Goal: Task Accomplishment & Management: Manage account settings

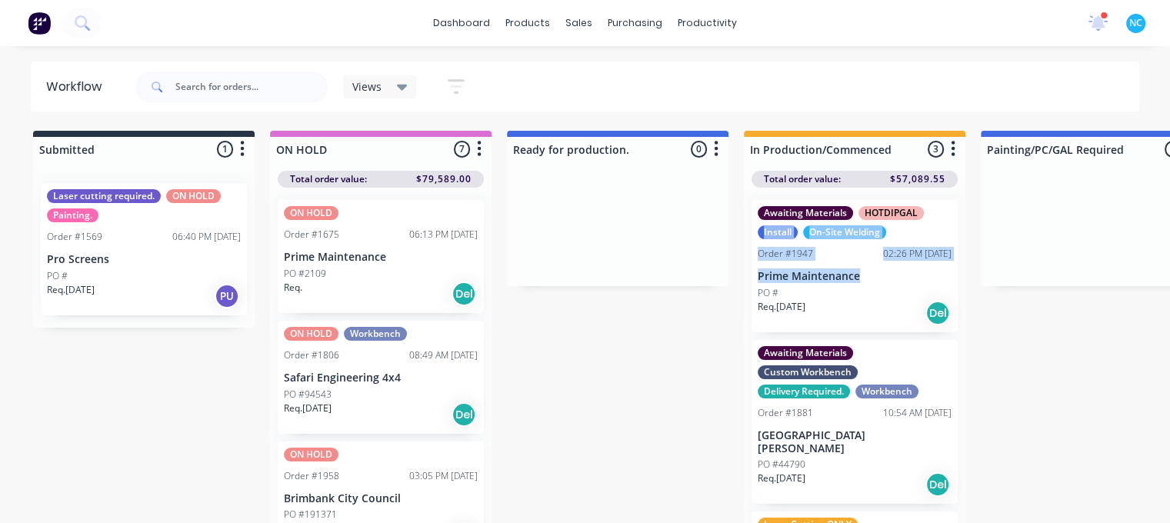
drag, startPoint x: 966, startPoint y: 227, endPoint x: 960, endPoint y: 273, distance: 46.6
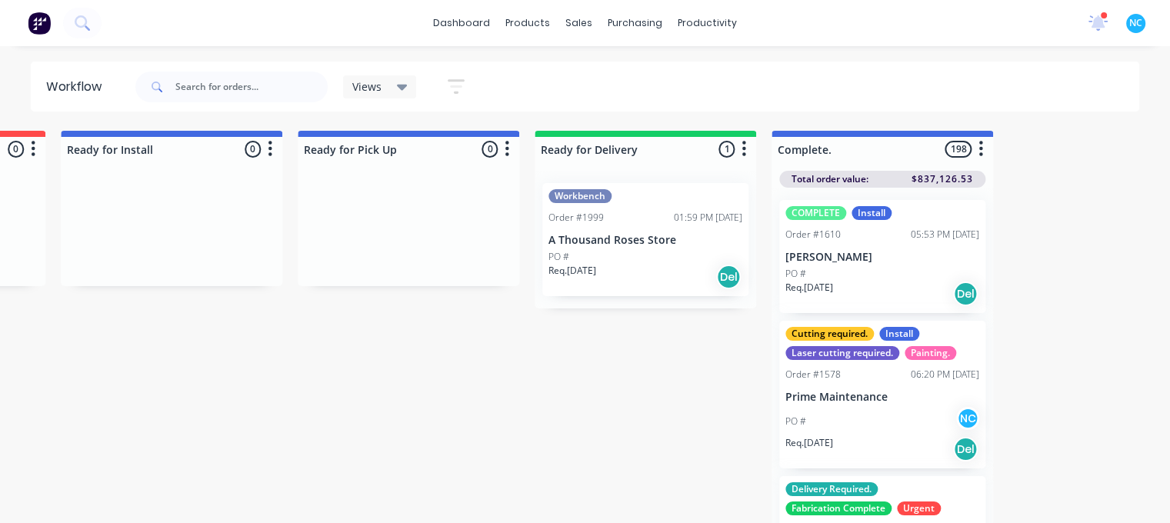
scroll to position [0, 1479]
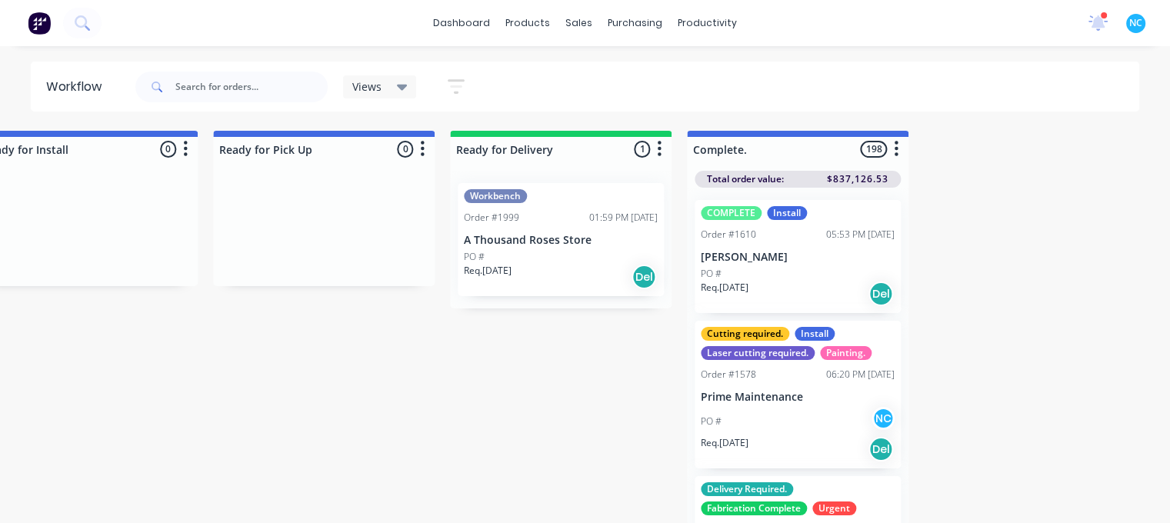
click at [512, 272] on p "Req. [DATE]" at bounding box center [488, 271] width 48 height 14
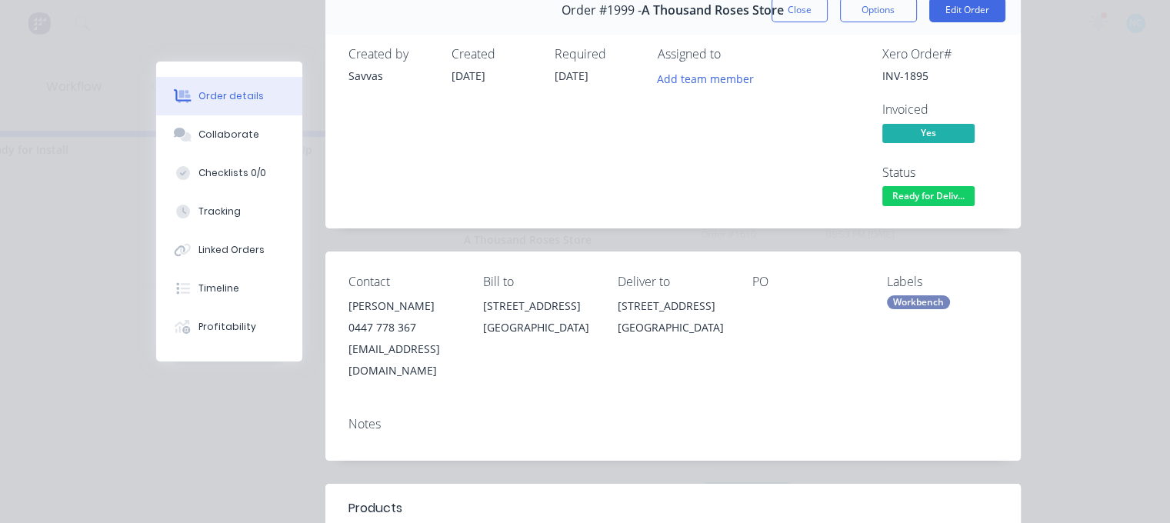
scroll to position [0, 0]
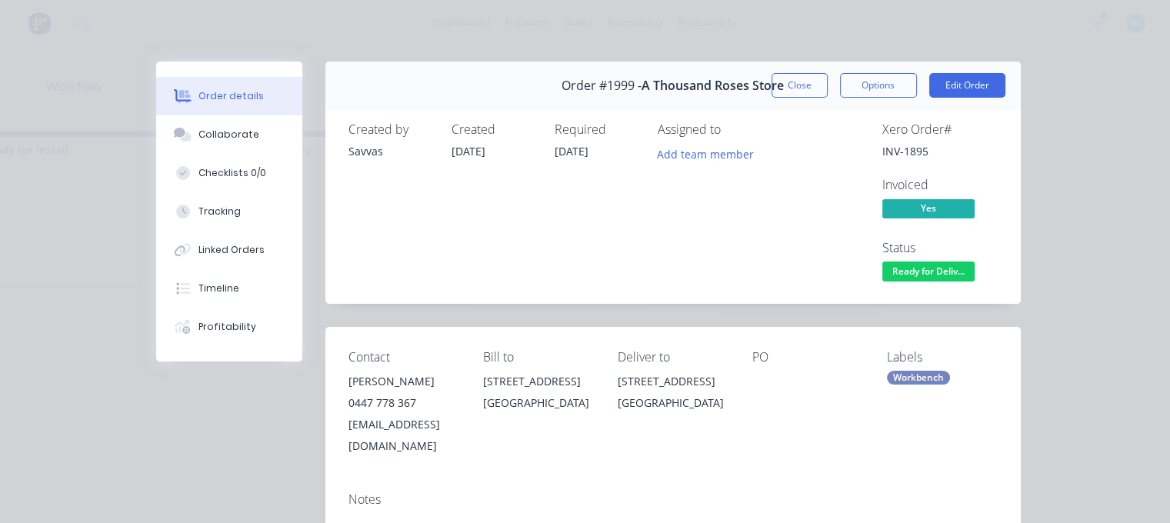
click at [796, 78] on button "Close" at bounding box center [800, 85] width 56 height 25
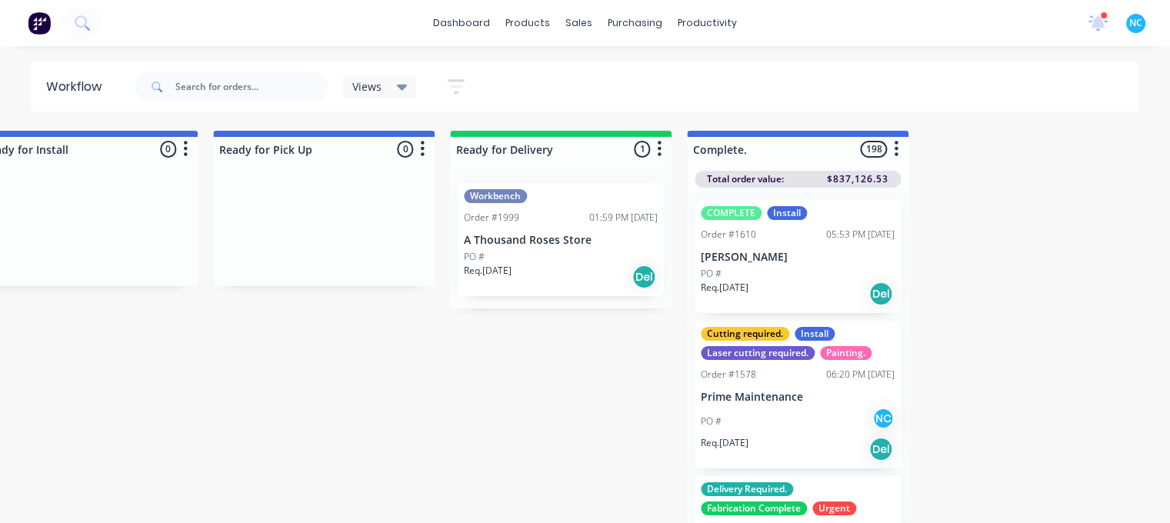
click at [553, 268] on div "Req. [DATE] Del" at bounding box center [561, 277] width 194 height 26
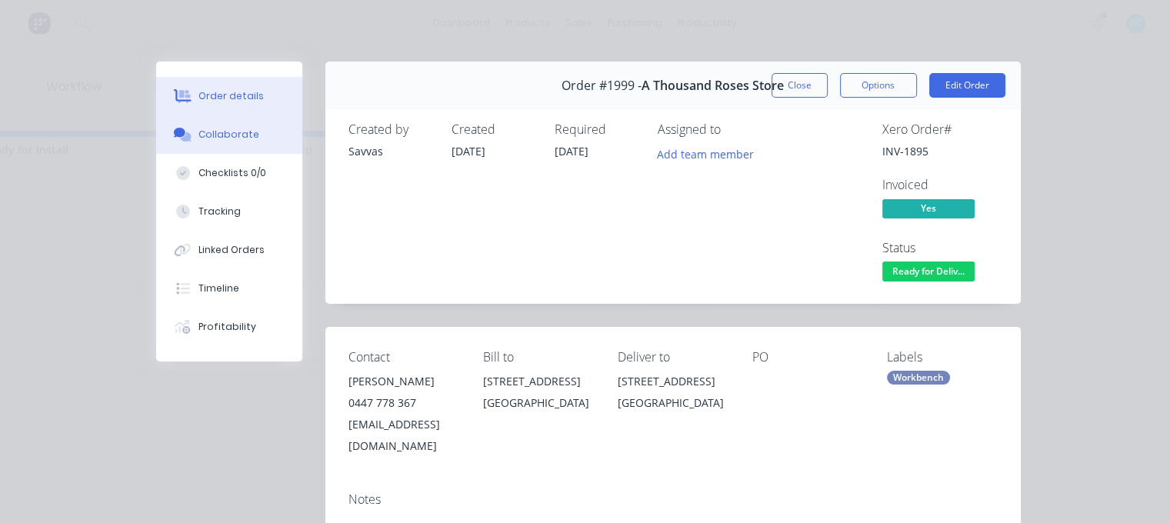
click at [270, 145] on button "Collaborate" at bounding box center [229, 134] width 146 height 38
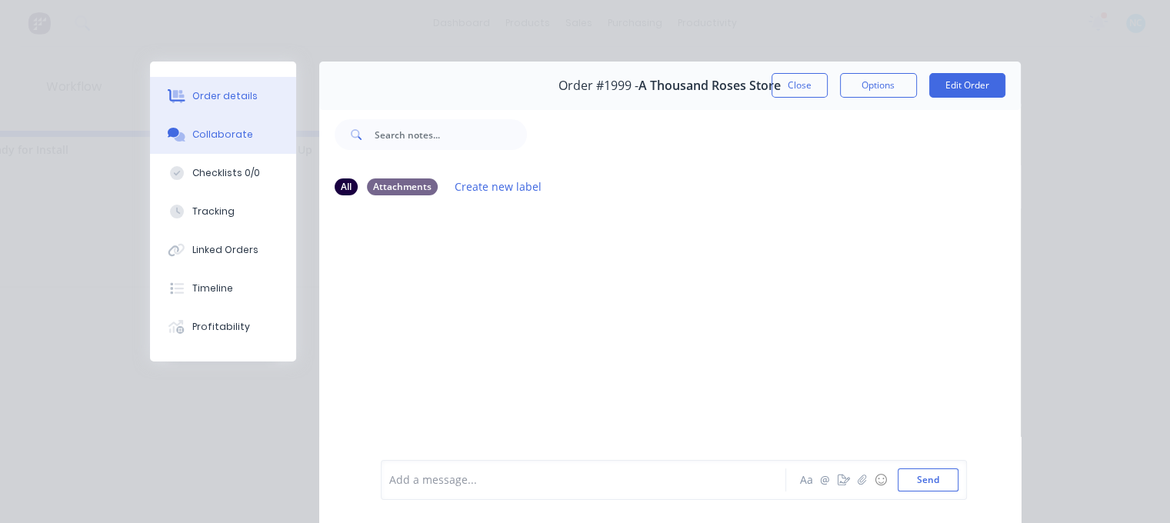
click at [249, 107] on button "Order details" at bounding box center [223, 96] width 146 height 38
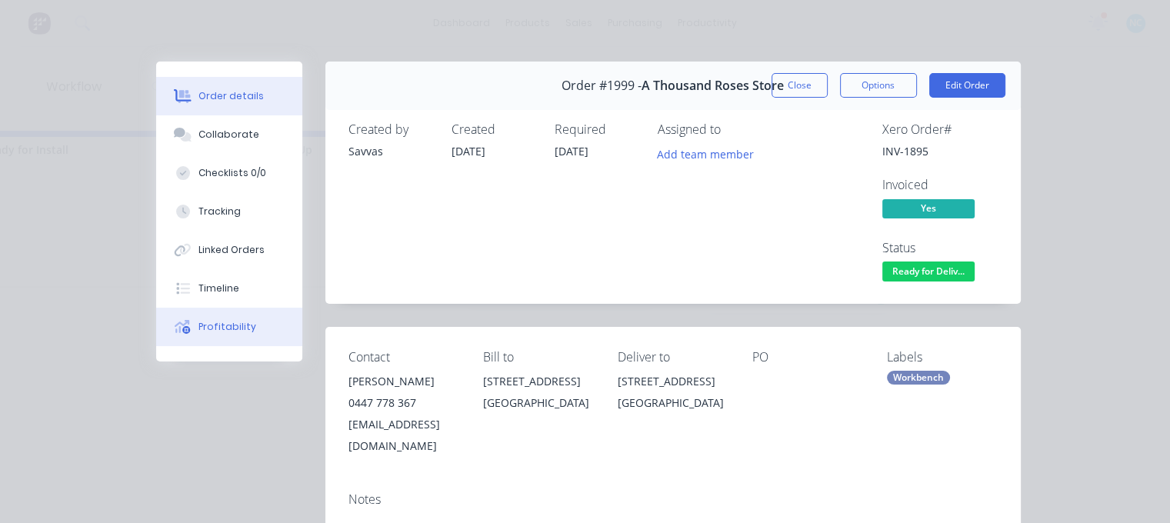
click at [234, 329] on div "Profitability" at bounding box center [227, 327] width 58 height 14
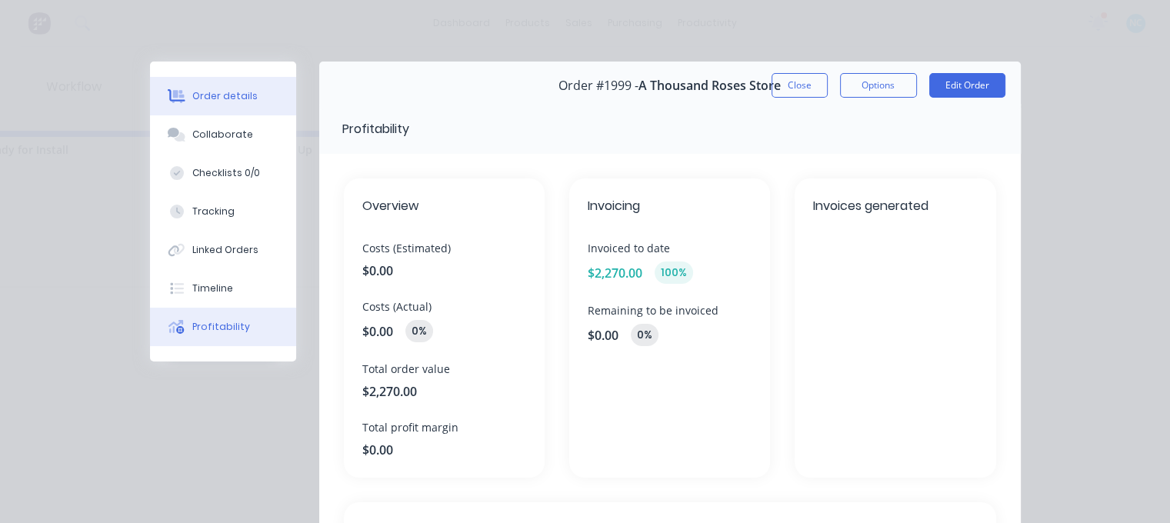
click at [253, 82] on button "Order details" at bounding box center [223, 96] width 146 height 38
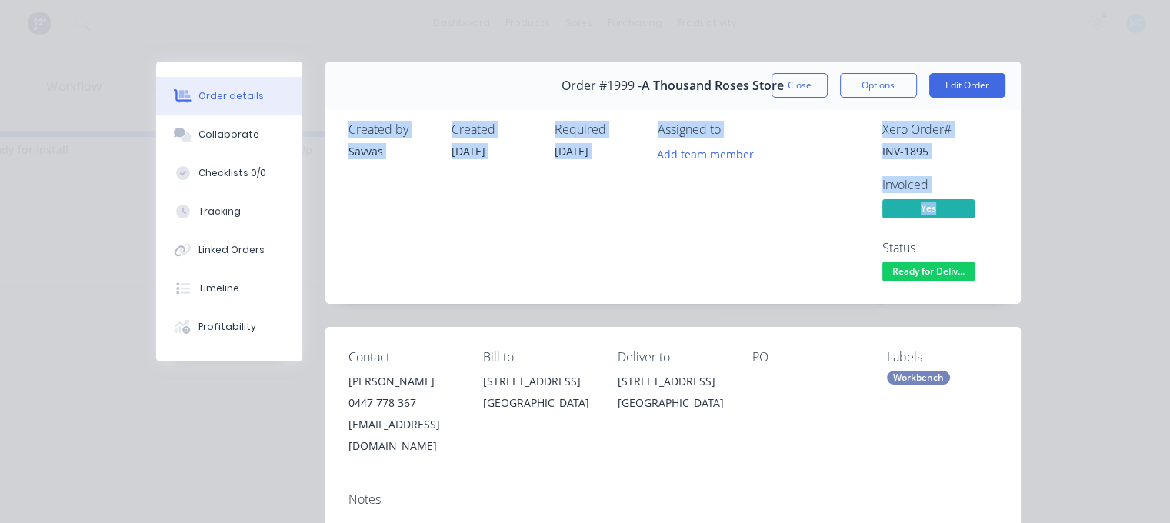
drag, startPoint x: 1153, startPoint y: 99, endPoint x: 1133, endPoint y: 195, distance: 97.5
click at [1133, 195] on div "Order details Collaborate Checklists 0/0 Tracking Linked Orders Timeline Profit…" at bounding box center [585, 261] width 1170 height 523
click at [782, 92] on button "Close" at bounding box center [800, 85] width 56 height 25
